Goal: Navigation & Orientation: Find specific page/section

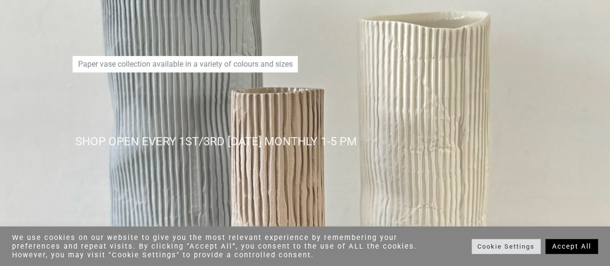
scroll to position [145, 0]
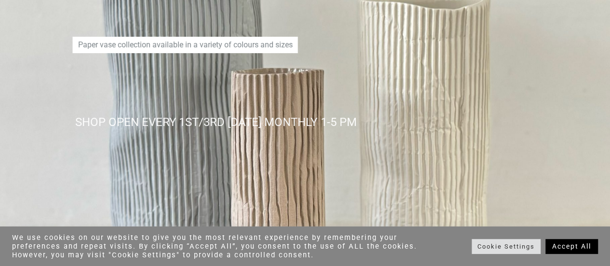
click at [265, 128] on div "SHOP OPEN EVERY 1ST/3RD FRIDAY MONTHLY 1-5 PM" at bounding box center [354, 121] width 559 height 17
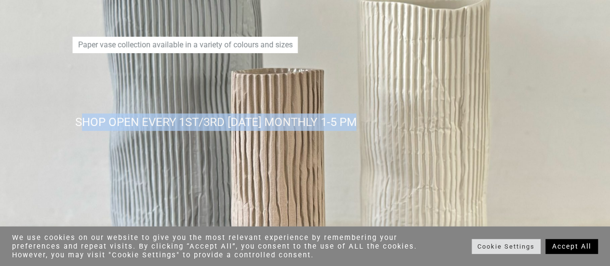
drag, startPoint x: 387, startPoint y: 120, endPoint x: 108, endPoint y: 128, distance: 278.8
click at [27, 124] on div "SHOP OPEN EVERY 1ST/3RD FRIDAY MONTHLY 1-5 PM Paper vase collection available i…" at bounding box center [304, 127] width 569 height 473
click at [301, 147] on div "SHOP OPEN EVERY 1ST/3RD FRIDAY MONTHLY 1-5 PM Paper vase collection available i…" at bounding box center [304, 127] width 569 height 473
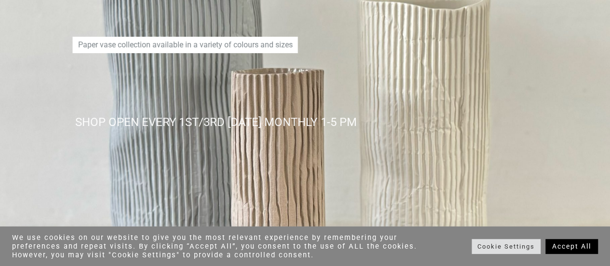
click at [583, 245] on link "Accept All" at bounding box center [571, 246] width 53 height 15
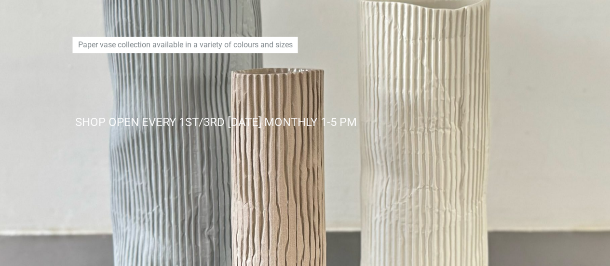
click at [253, 140] on div "SHOP OPEN EVERY 1ST/3RD FRIDAY MONTHLY 1-5 PM Paper vase collection available i…" at bounding box center [304, 127] width 569 height 473
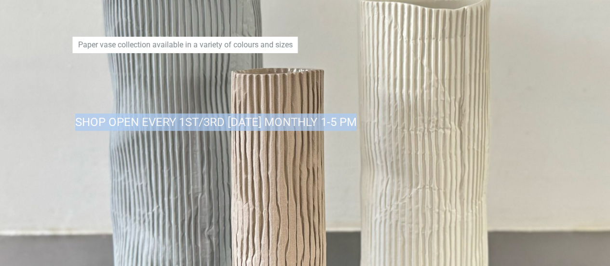
drag, startPoint x: 292, startPoint y: 113, endPoint x: 14, endPoint y: 120, distance: 278.8
click at [14, 120] on div "website-splash-2918bw SHOP OPEN EVERY 1ST/3RD FRIDAY MONTHLY 1-5 PM Paper vase …" at bounding box center [305, 127] width 610 height 482
click at [203, 142] on div "SHOP OPEN EVERY 1ST/3RD FRIDAY MONTHLY 1-5 PM Paper vase collection available i…" at bounding box center [304, 127] width 569 height 473
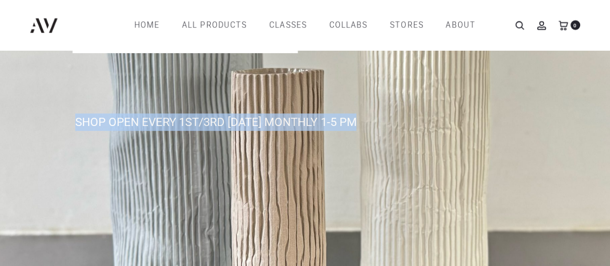
scroll to position [0, 0]
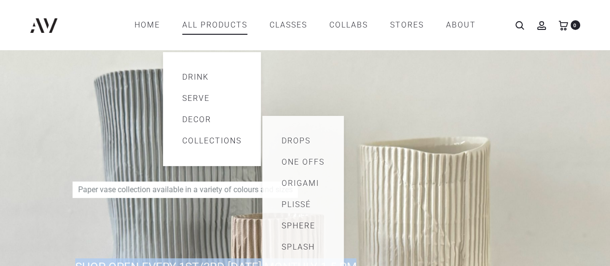
click at [196, 119] on link "Decor" at bounding box center [211, 120] width 59 height 12
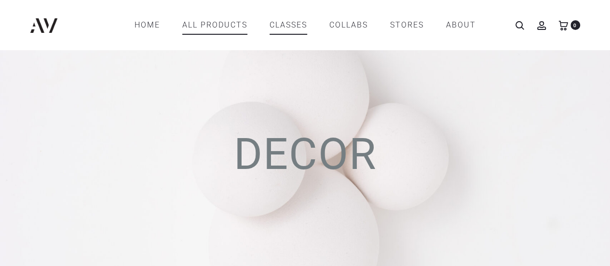
click at [286, 26] on link "CLASSES" at bounding box center [289, 25] width 38 height 16
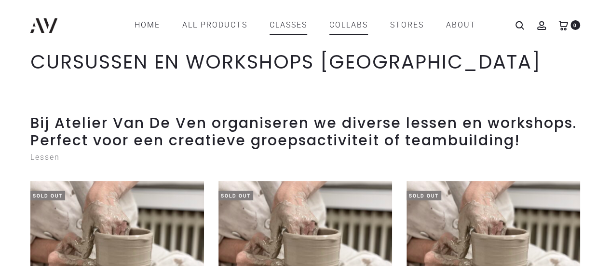
click at [352, 27] on link "COLLABS" at bounding box center [348, 25] width 39 height 16
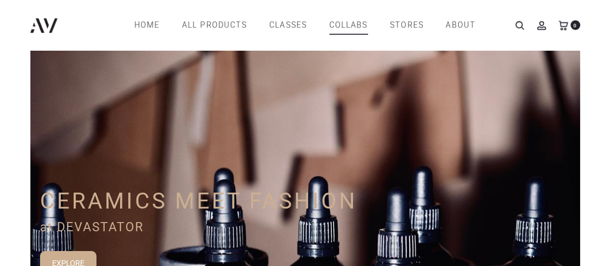
scroll to position [16, 0]
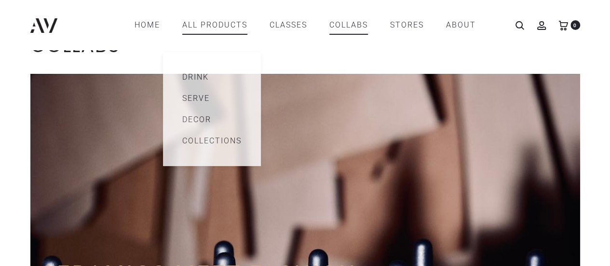
click at [209, 26] on link "All products" at bounding box center [214, 25] width 65 height 16
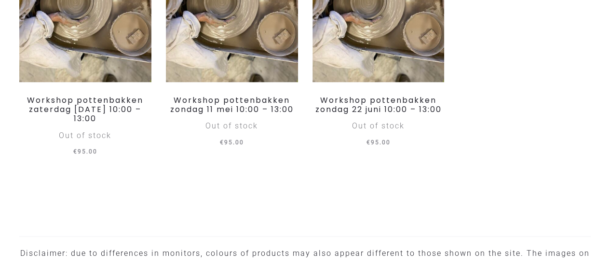
scroll to position [4485, 0]
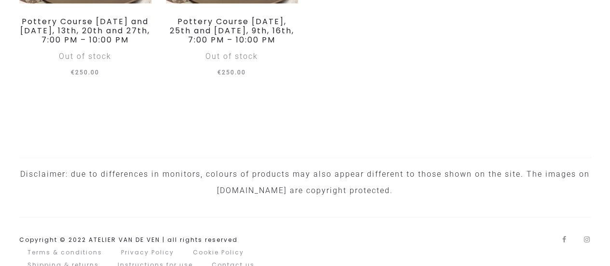
scroll to position [2556, 0]
